Goal: Go to known website: Access a specific website the user already knows

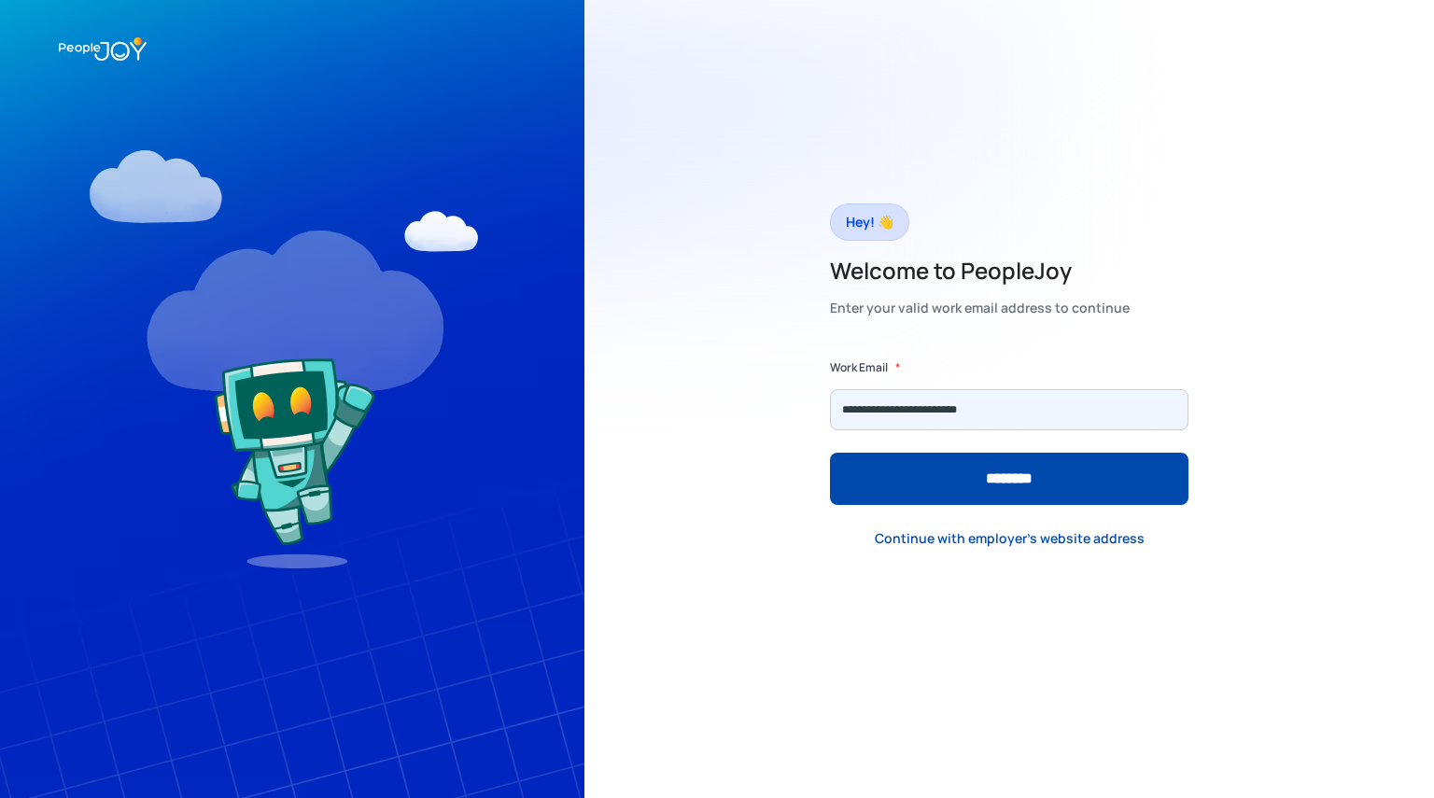
type input "**********"
click at [830, 453] on input "********" at bounding box center [1009, 479] width 358 height 52
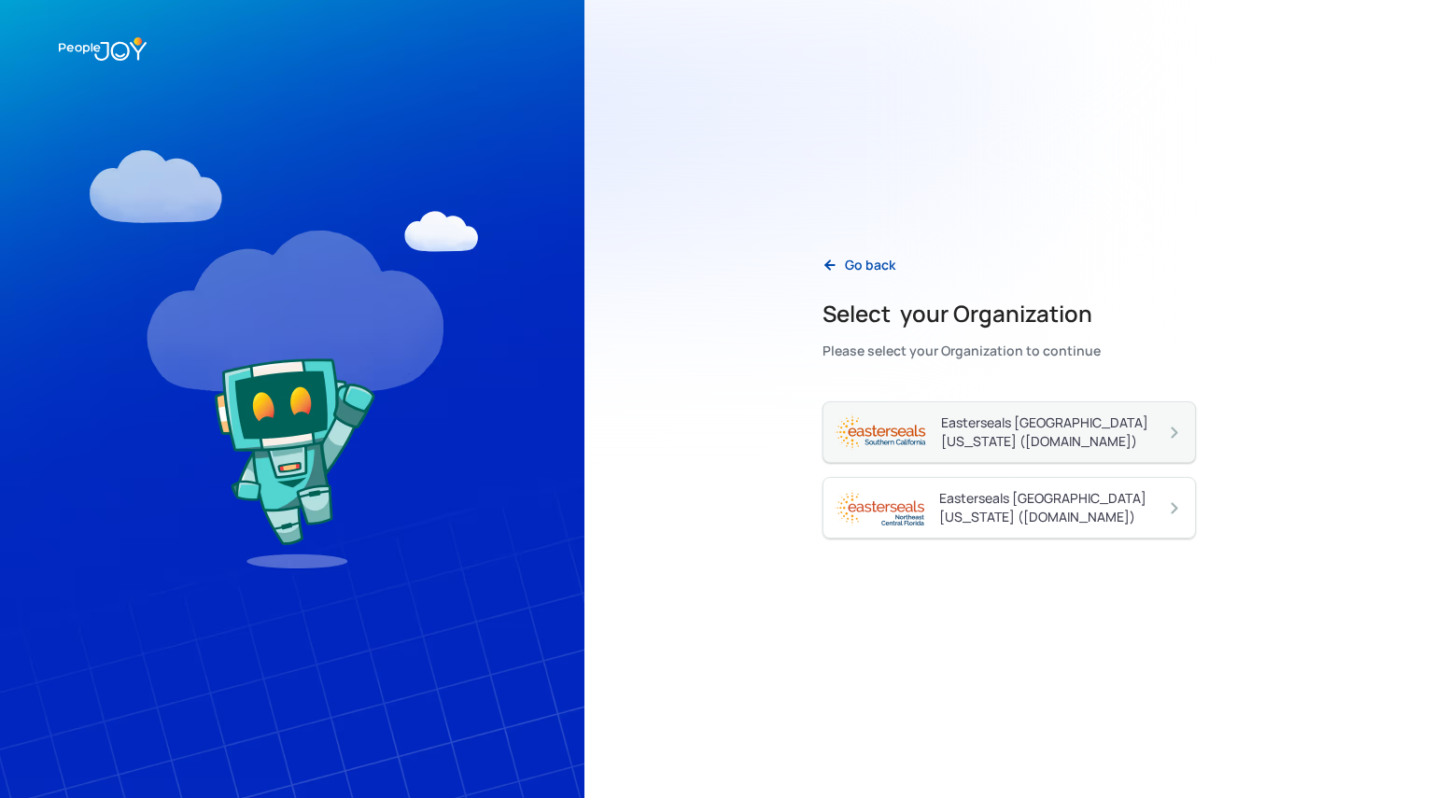
click at [1022, 422] on div "Easterseals [GEOGRAPHIC_DATA][US_STATE] ([DOMAIN_NAME])" at bounding box center [1053, 431] width 224 height 37
